Goal: Task Accomplishment & Management: Manage account settings

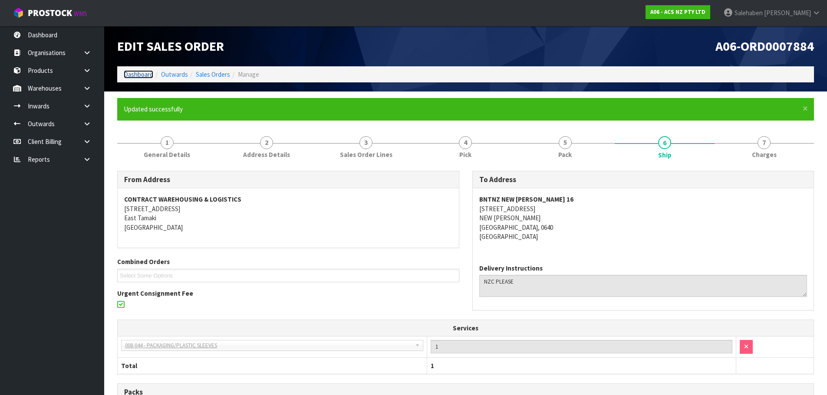
click at [146, 74] on link "Dashboard" at bounding box center [139, 74] width 30 height 8
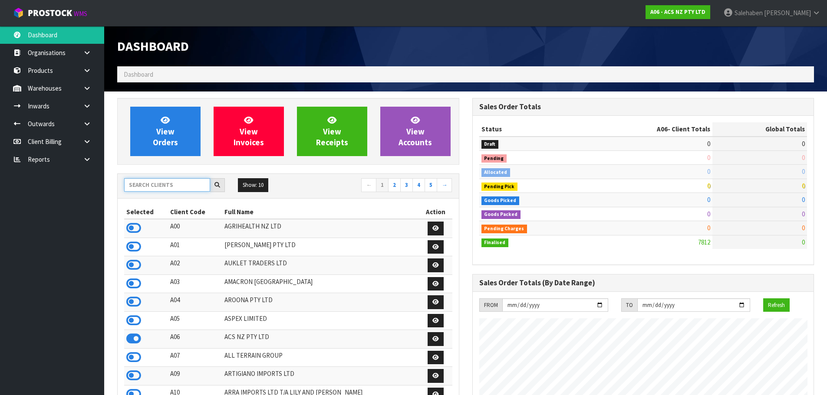
scroll to position [657, 355]
click at [138, 179] on input "text" at bounding box center [167, 184] width 86 height 13
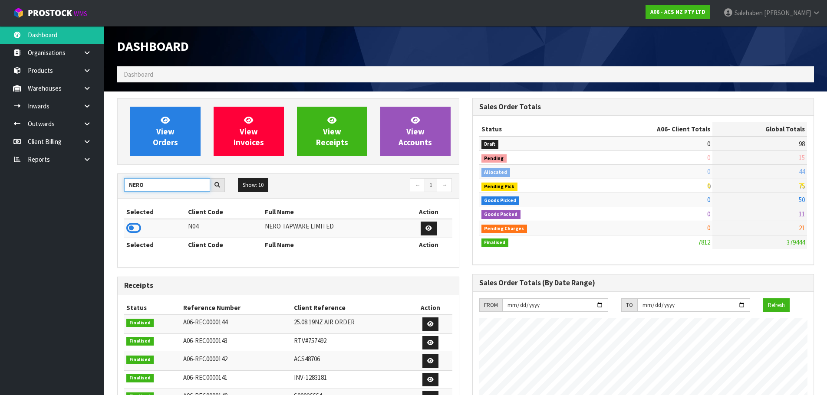
type input "NERO"
click at [137, 229] on icon at bounding box center [133, 228] width 15 height 13
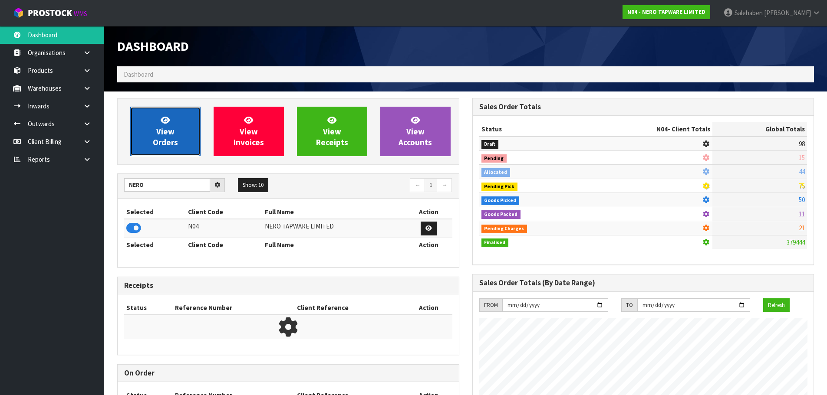
scroll to position [676, 355]
click at [170, 140] on span "View Orders" at bounding box center [165, 131] width 25 height 33
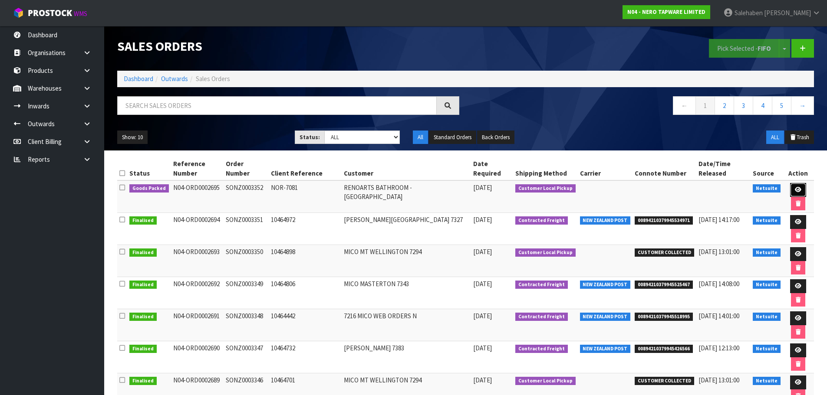
click at [796, 191] on icon at bounding box center [798, 190] width 7 height 6
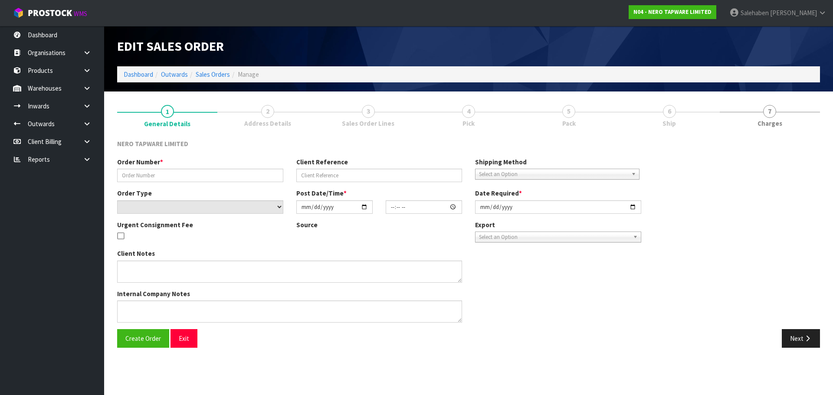
type input "SONZ0003352"
type input "NOR-7081"
select select "number:0"
type input "[DATE]"
type input "14:00:07.000"
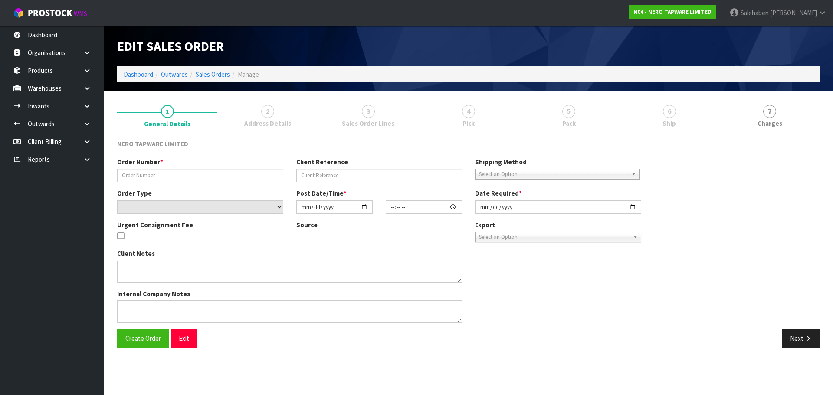
type input "[DATE]"
type textarea "customer pick up"
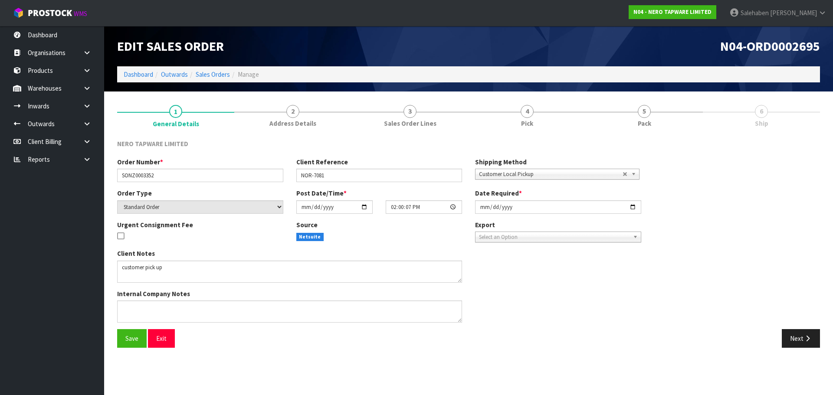
click at [768, 113] on span "6" at bounding box center [761, 111] width 13 height 13
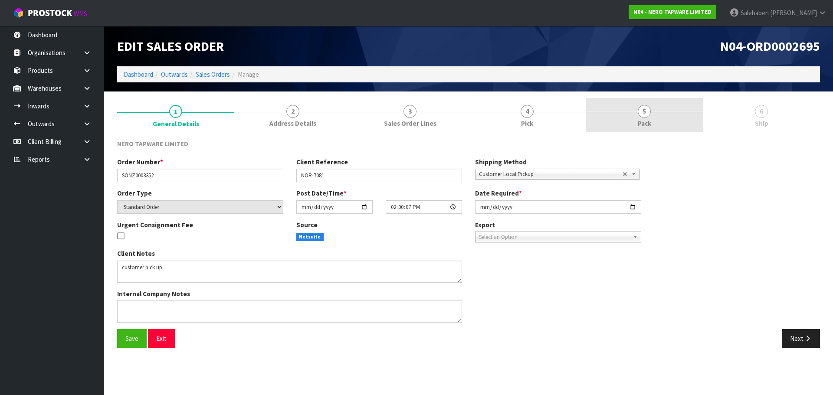
click at [641, 117] on span "5" at bounding box center [644, 111] width 13 height 13
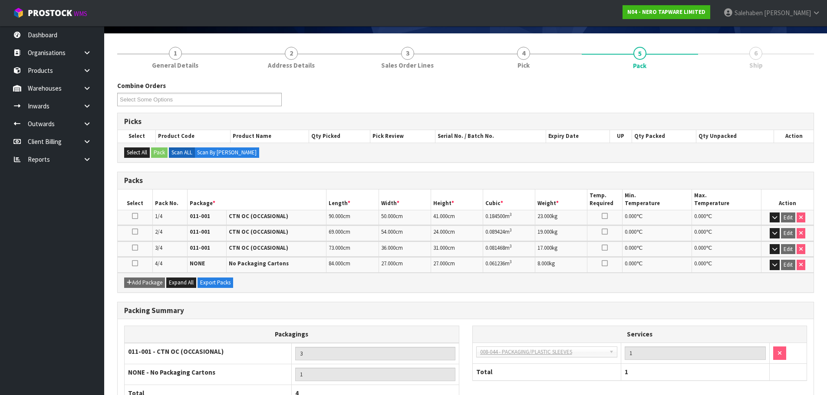
scroll to position [122, 0]
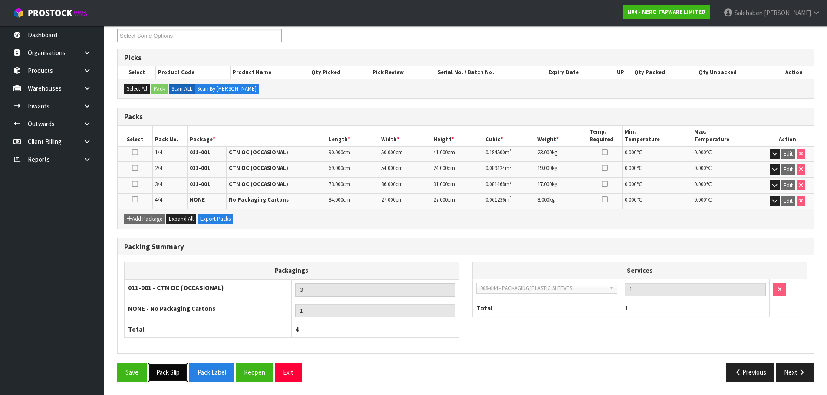
click at [181, 368] on button "Pack Slip" at bounding box center [168, 372] width 40 height 19
click at [781, 376] on button "Next" at bounding box center [794, 372] width 38 height 19
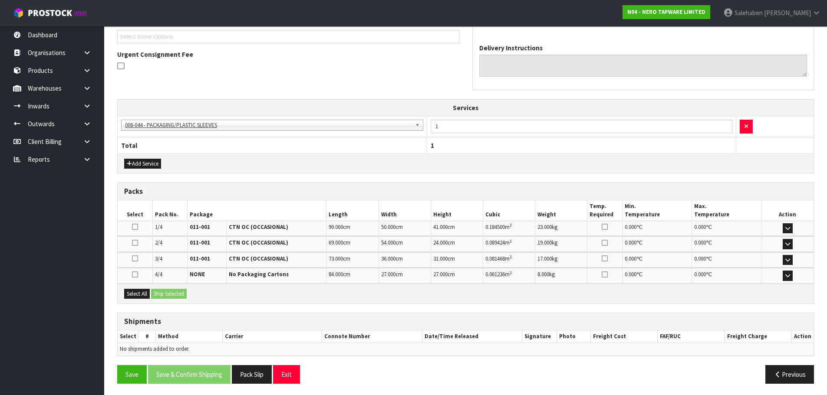
scroll to position [209, 0]
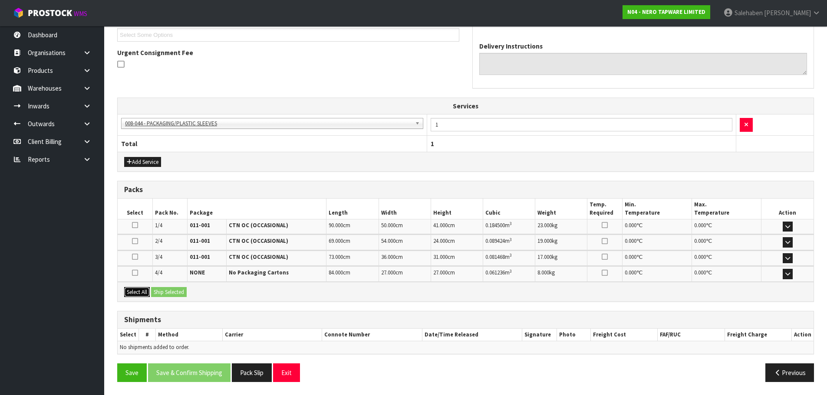
click at [141, 291] on button "Select All" at bounding box center [137, 292] width 26 height 10
click at [168, 289] on button "Ship Selected" at bounding box center [169, 292] width 36 height 10
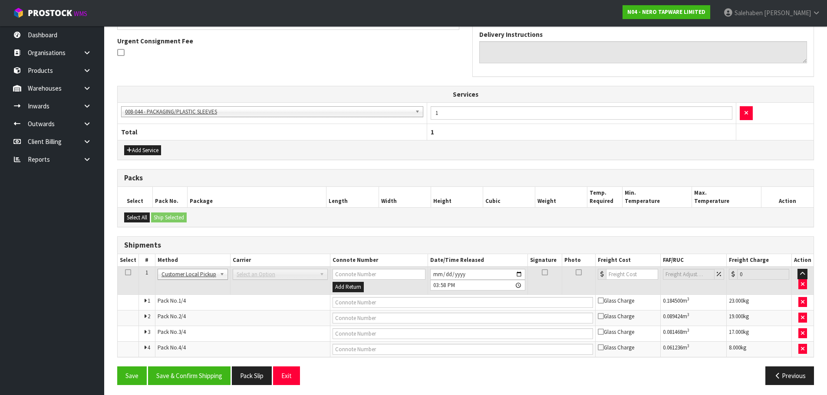
scroll to position [224, 0]
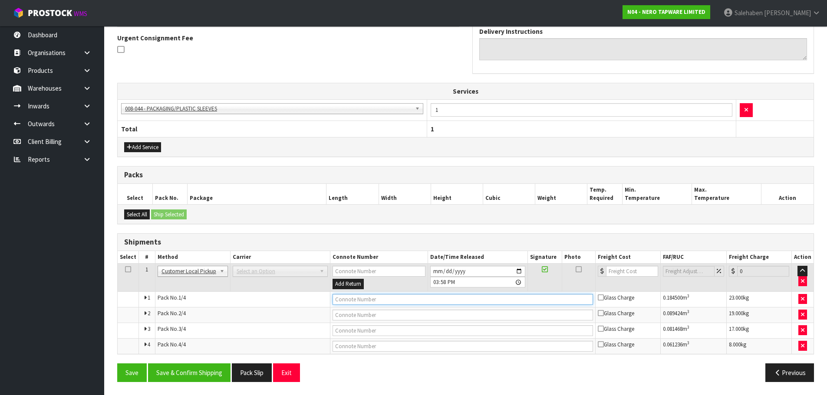
click at [354, 302] on input "text" at bounding box center [462, 299] width 260 height 11
type input "COLLECTED"
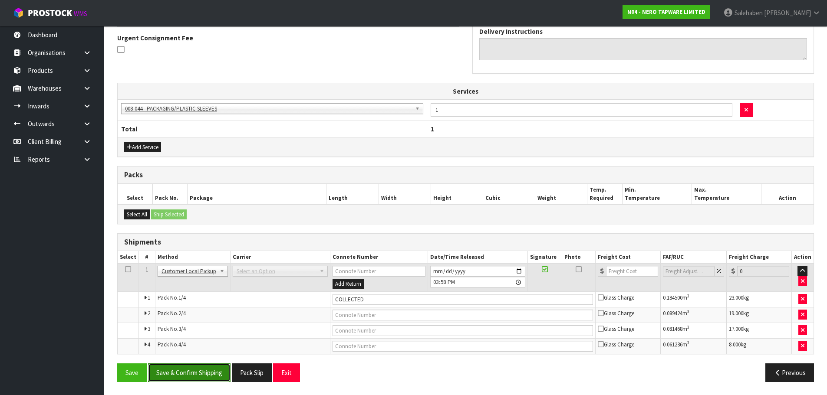
click at [187, 372] on button "Save & Confirm Shipping" at bounding box center [189, 373] width 82 height 19
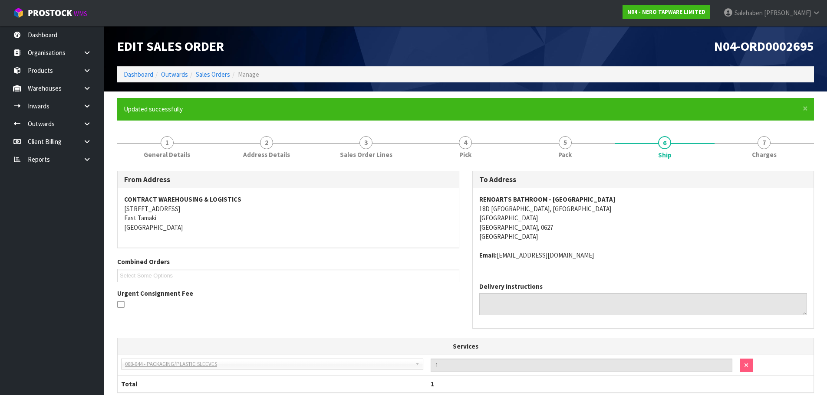
scroll to position [232, 0]
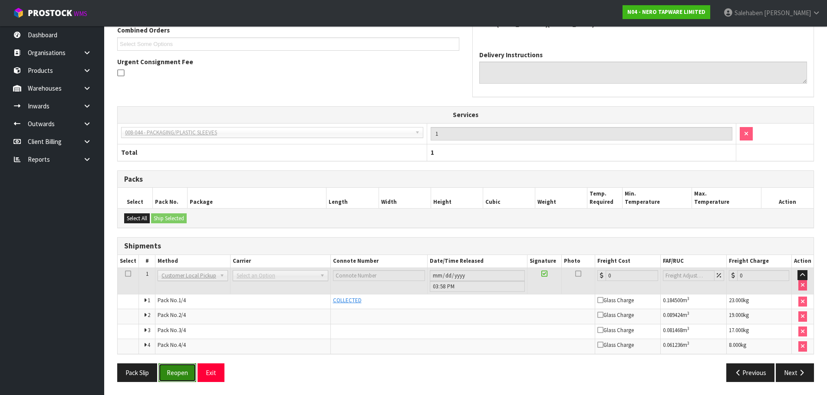
click at [183, 368] on button "Reopen" at bounding box center [177, 373] width 38 height 19
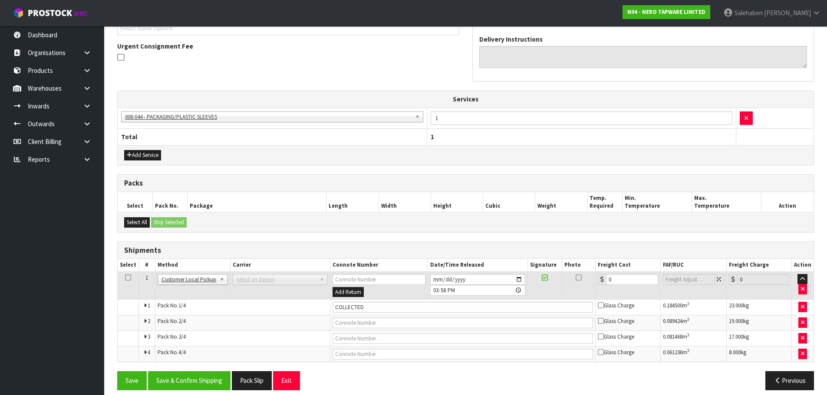
scroll to position [256, 0]
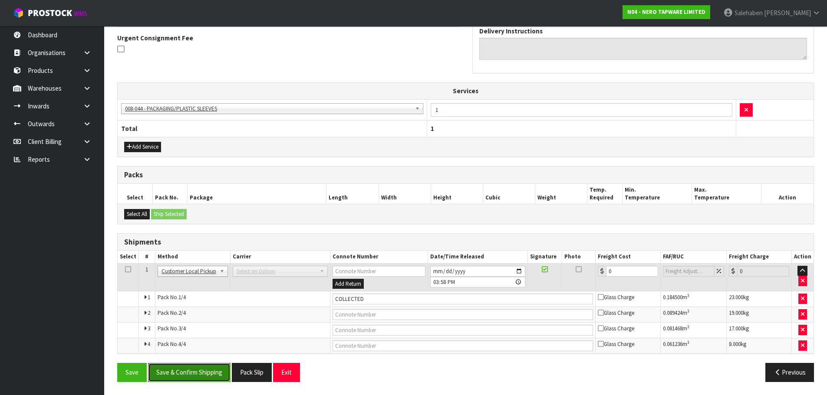
click at [210, 365] on button "Save & Confirm Shipping" at bounding box center [189, 372] width 82 height 19
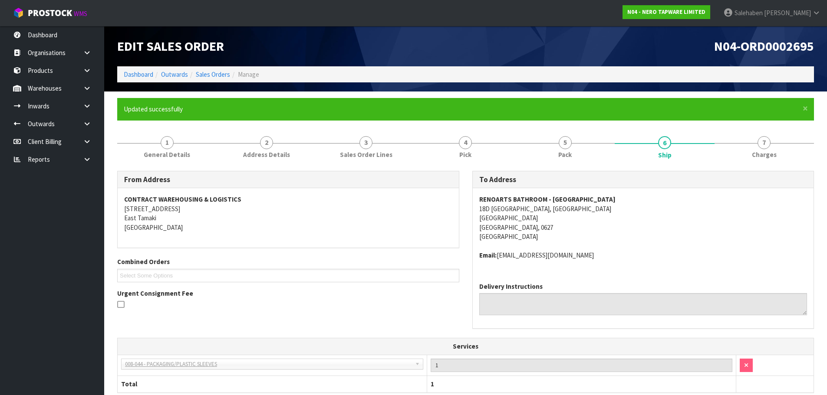
click at [210, 373] on td "003-036 - EXTERNAL PLANT HIRE 008-035 - OUTWARD HDLG+/HOIST LIFT ON/OFF 008-036…" at bounding box center [272, 365] width 309 height 21
drag, startPoint x: 210, startPoint y: 373, endPoint x: 210, endPoint y: 381, distance: 7.4
click at [210, 381] on th "Total" at bounding box center [272, 384] width 309 height 16
click at [211, 383] on th "Total" at bounding box center [272, 384] width 309 height 16
